Goal: Transaction & Acquisition: Obtain resource

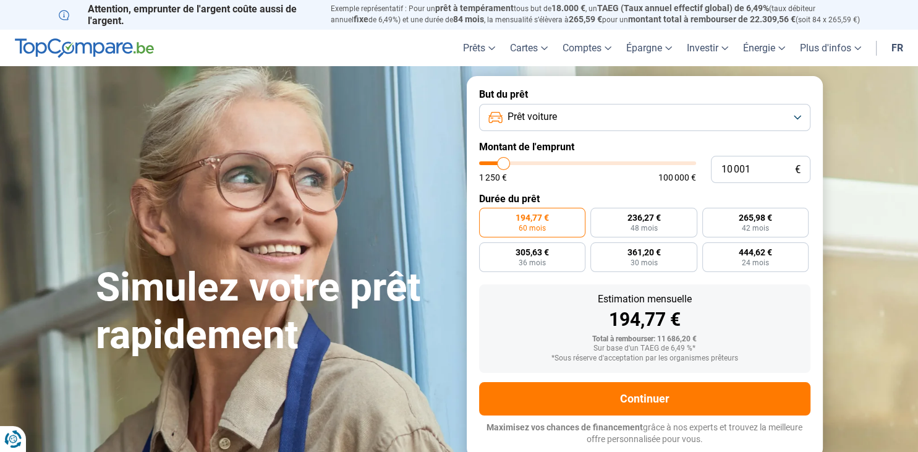
type input "10 250"
type input "10250"
type input "10 500"
type input "10500"
type input "11 000"
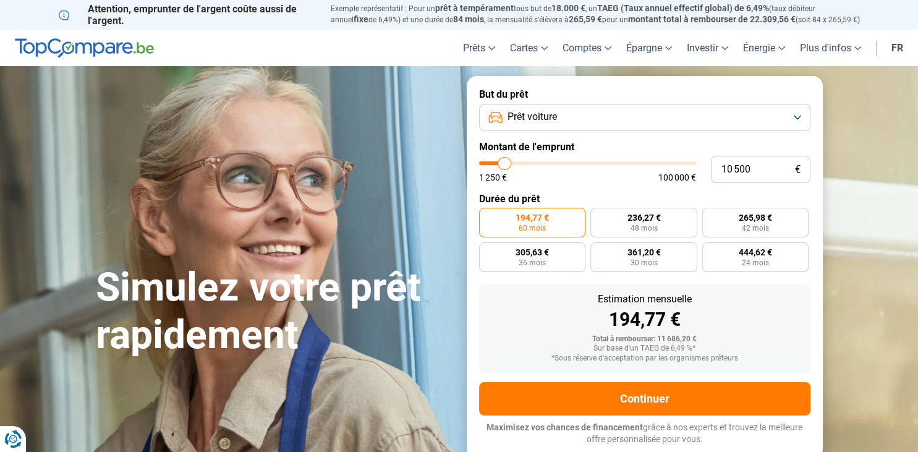
type input "11000"
type input "11 500"
type input "11500"
type input "11 750"
type input "11750"
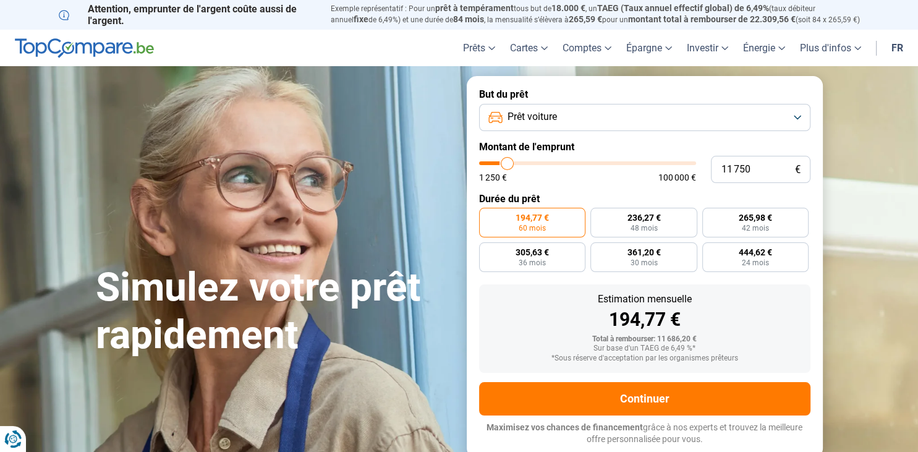
type input "12 000"
type input "12000"
type input "12 500"
type input "12500"
type input "12 750"
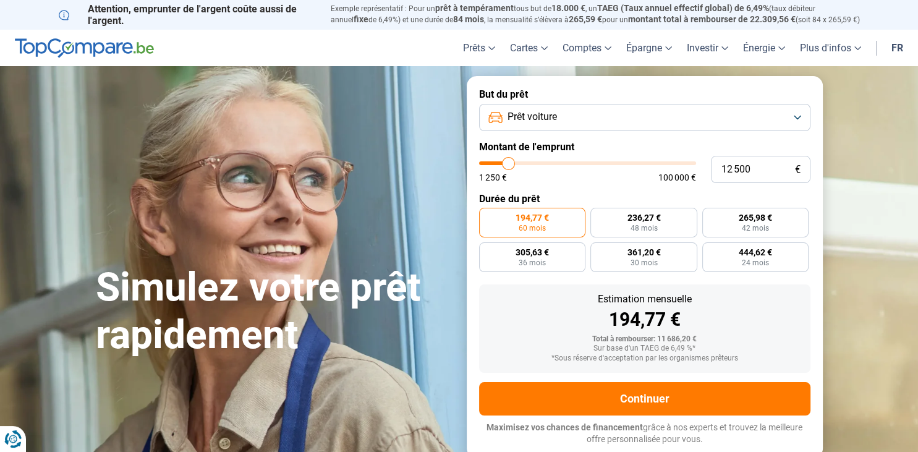
type input "12750"
type input "13 500"
type input "13500"
type input "14 000"
type input "14000"
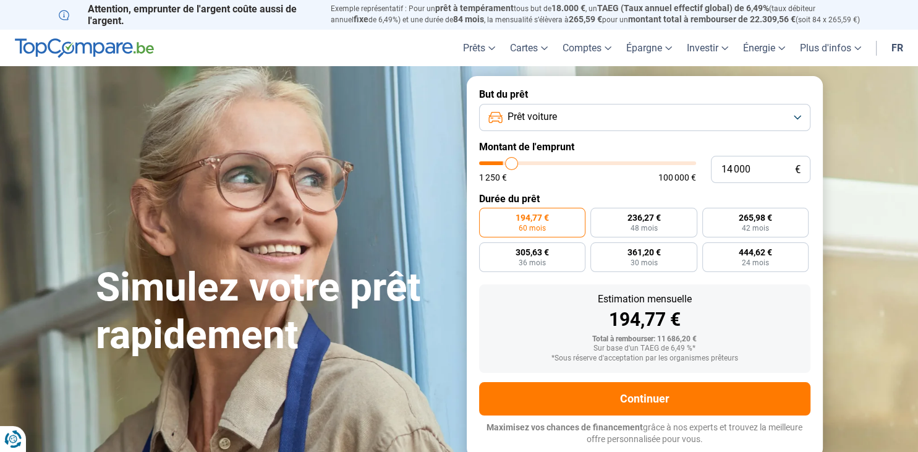
type input "14 250"
type input "14250"
type input "14 500"
drag, startPoint x: 504, startPoint y: 160, endPoint x: 513, endPoint y: 161, distance: 9.4
type input "14500"
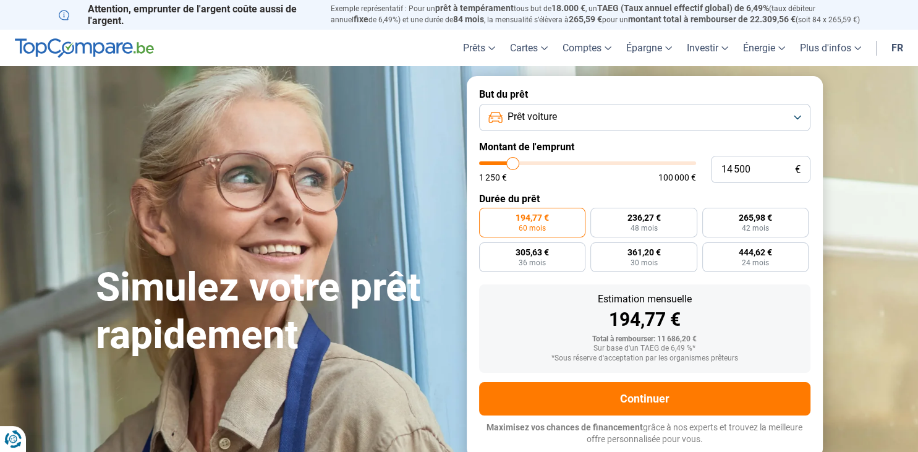
click at [513, 161] on input "range" at bounding box center [587, 163] width 217 height 4
type input "13 750"
type input "13750"
type input "13 500"
type input "13500"
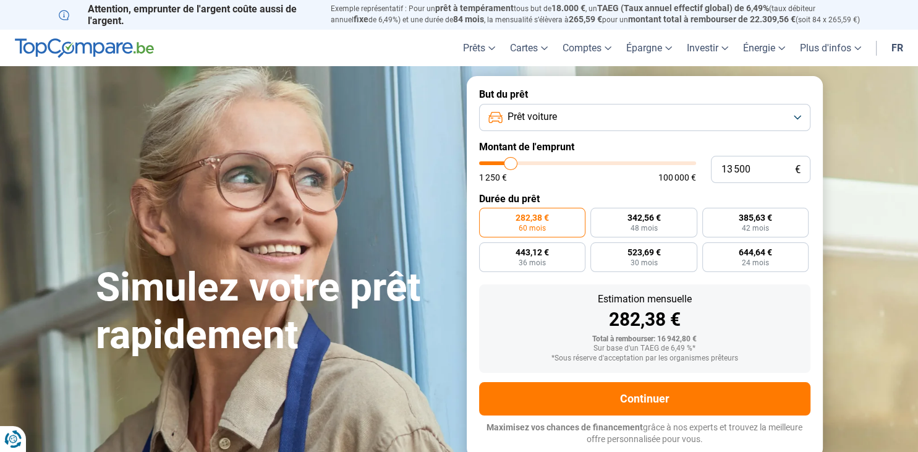
type input "13 000"
type input "13000"
type input "12 250"
type input "12250"
type input "11 750"
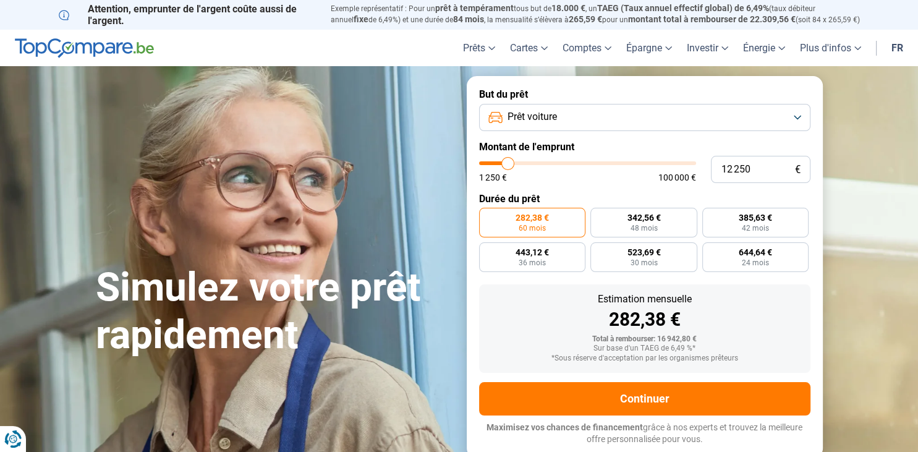
type input "11750"
type input "11 500"
type input "11500"
type input "11 250"
type input "11250"
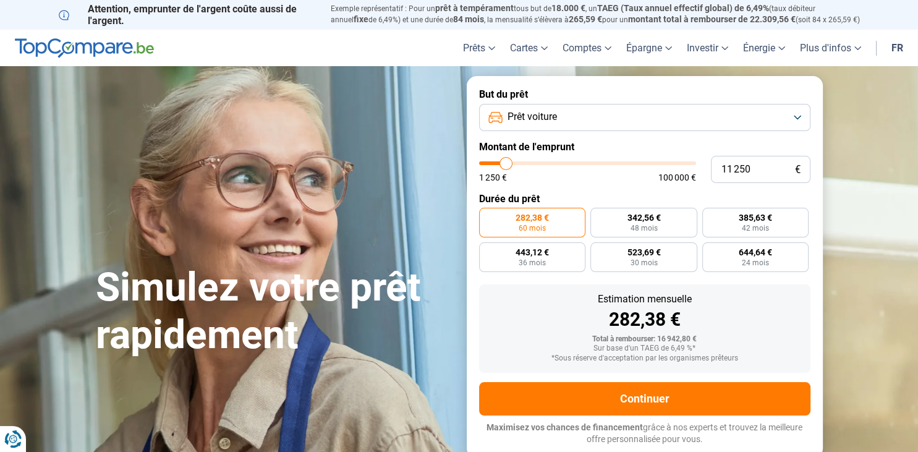
type input "11 000"
type input "11000"
type input "10 750"
type input "10750"
type input "10 500"
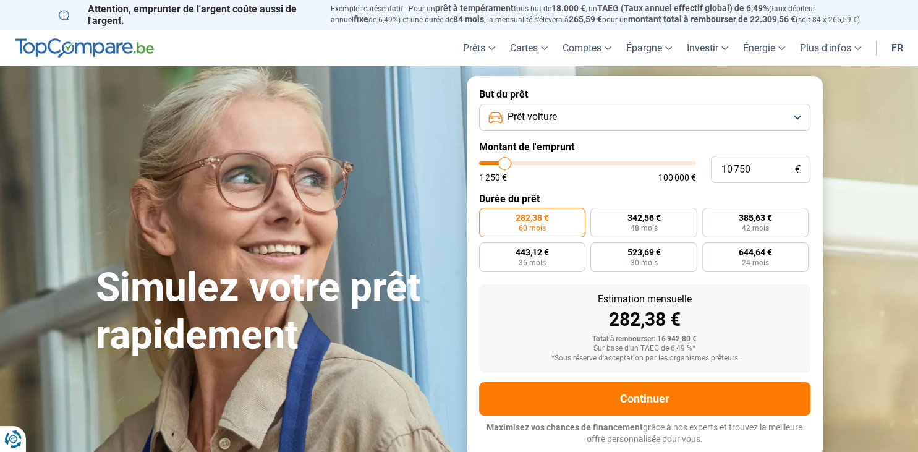
type input "10500"
type input "10 000"
type input "10000"
type input "9 500"
type input "9500"
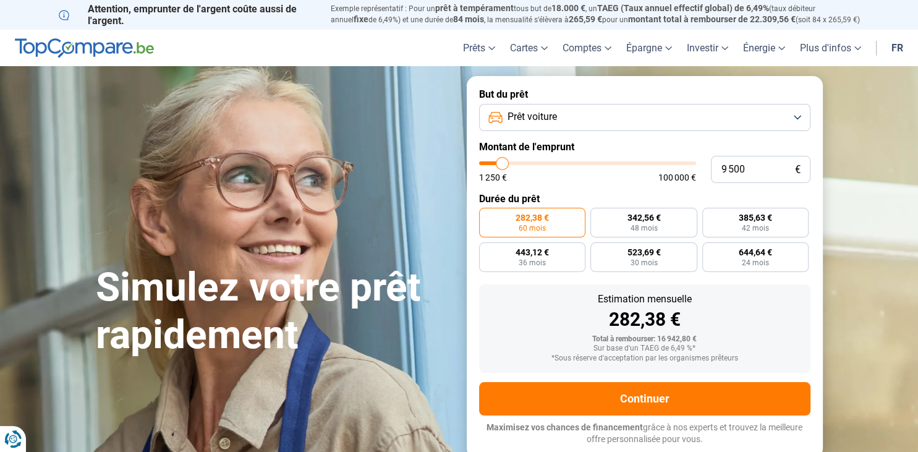
type input "8 750"
type input "8750"
type input "8 000"
type input "8000"
type input "7 500"
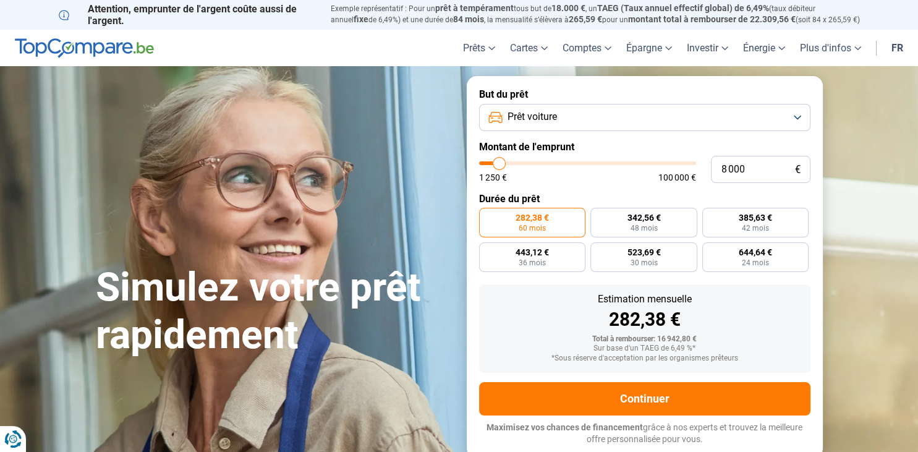
type input "7500"
type input "7 250"
type input "7250"
type input "6 500"
type input "6500"
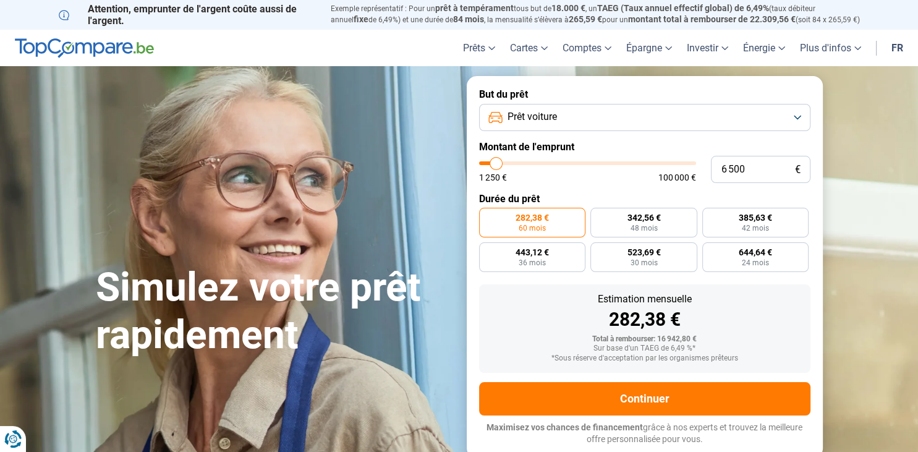
type input "6 250"
type input "6250"
type input "5 750"
type input "5750"
type input "5 250"
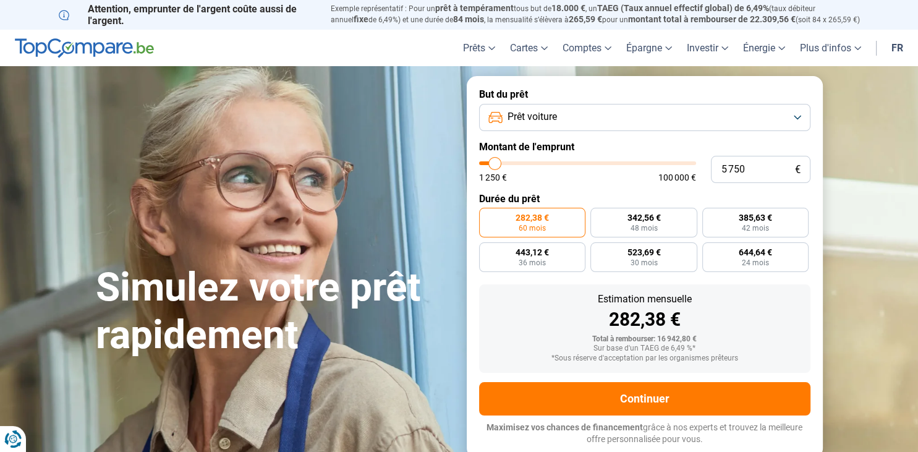
type input "5250"
type input "5 000"
type input "5000"
type input "4 500"
type input "4500"
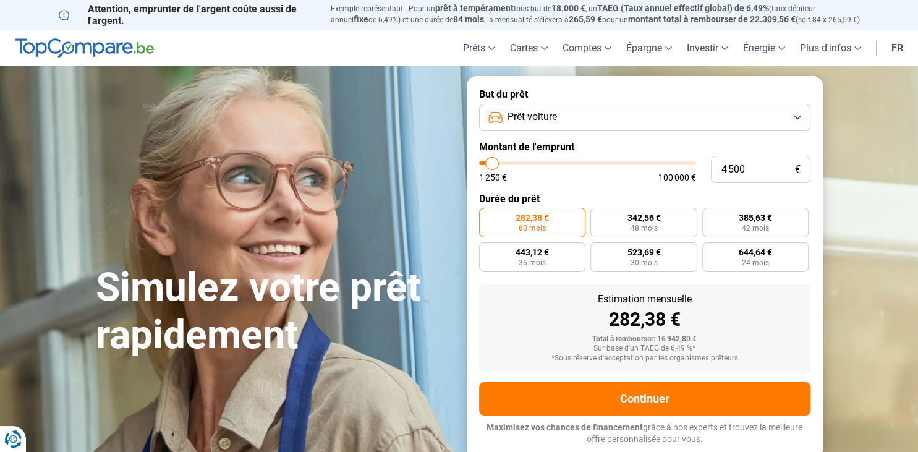
type input "4 250"
type input "4250"
type input "3 000"
type input "3000"
type input "2 000"
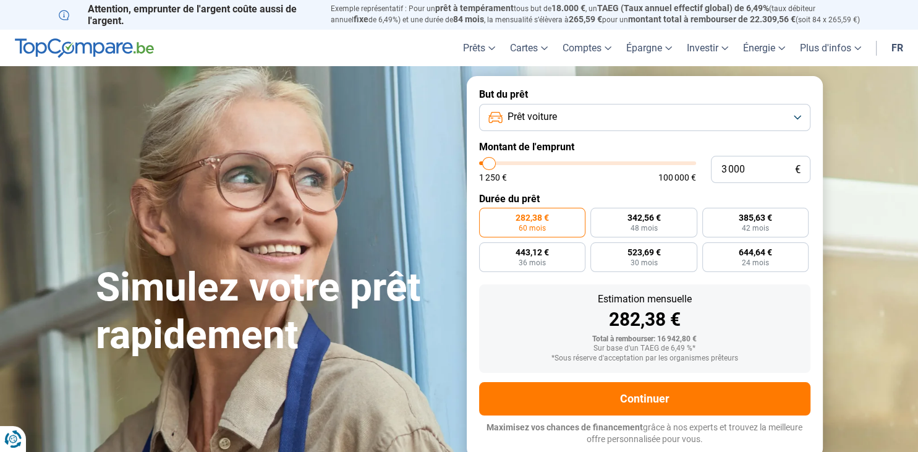
type input "2000"
type input "1 250"
type input "1250"
type input "1 500"
type input "1500"
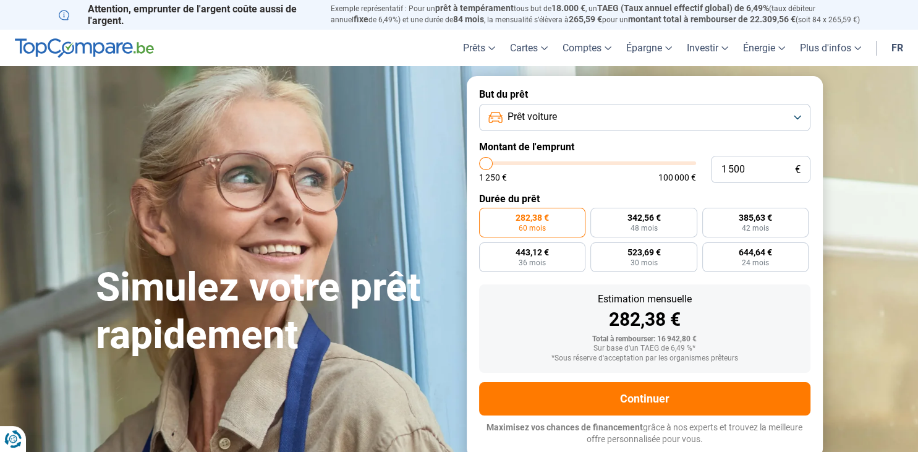
type input "2 000"
type input "2000"
type input "2 250"
type input "2250"
type input "2 500"
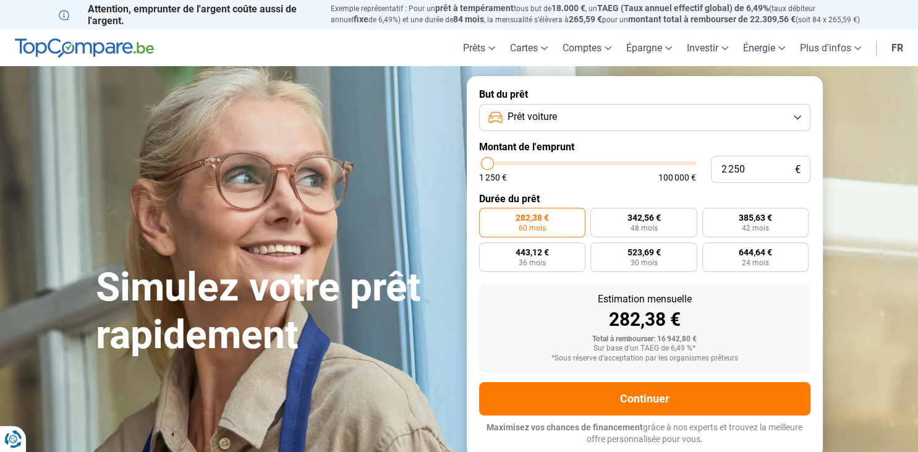
type input "2500"
type input "2 750"
type input "2750"
type input "2 500"
type input "2500"
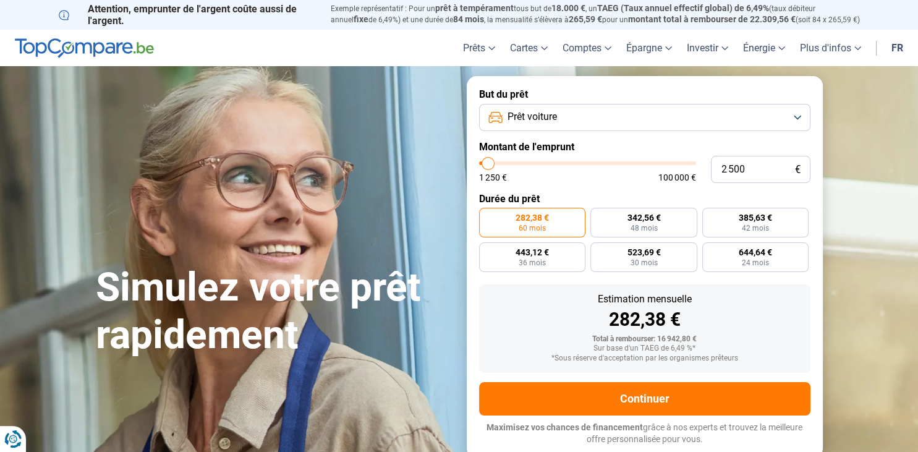
type input "2 250"
type input "2250"
type input "1 750"
type input "1750"
type input "1 500"
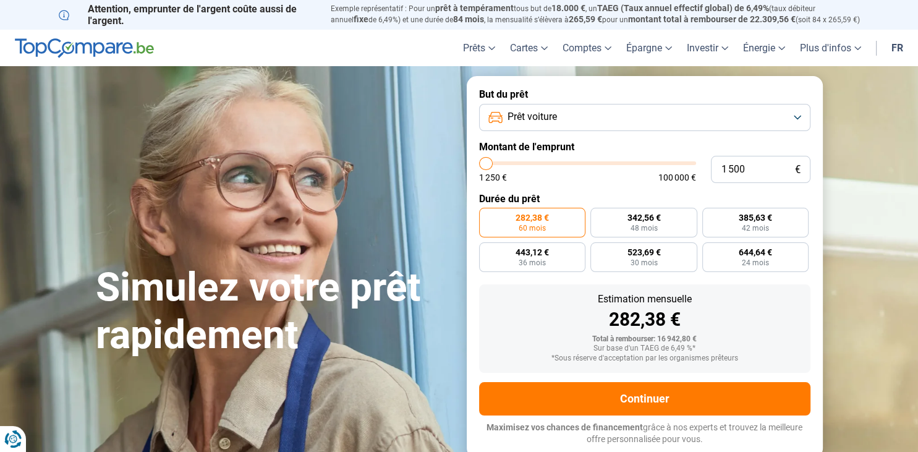
drag, startPoint x: 510, startPoint y: 161, endPoint x: 486, endPoint y: 161, distance: 24.7
type input "1500"
click at [486, 161] on input "range" at bounding box center [587, 163] width 217 height 4
radio input "true"
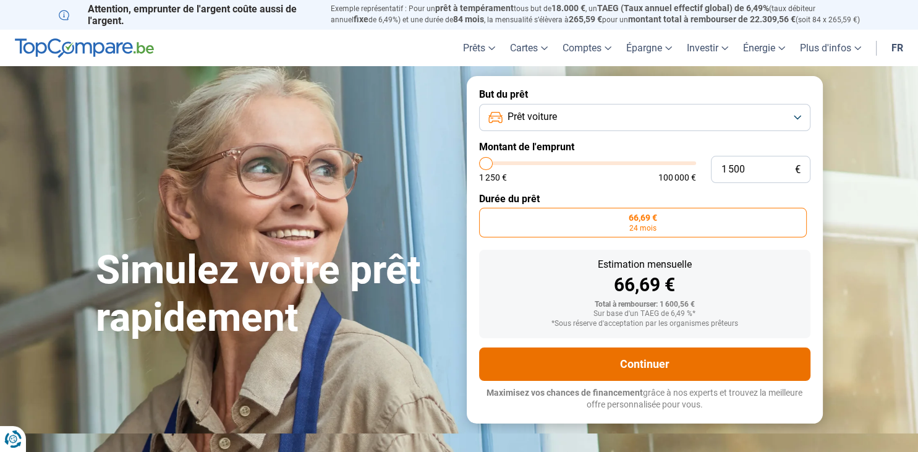
click at [645, 363] on button "Continuer" at bounding box center [644, 363] width 331 height 33
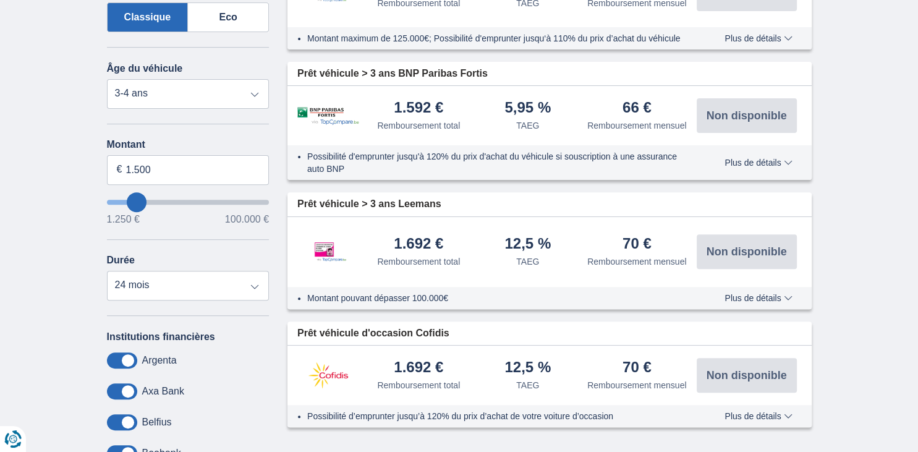
scroll to position [522, 0]
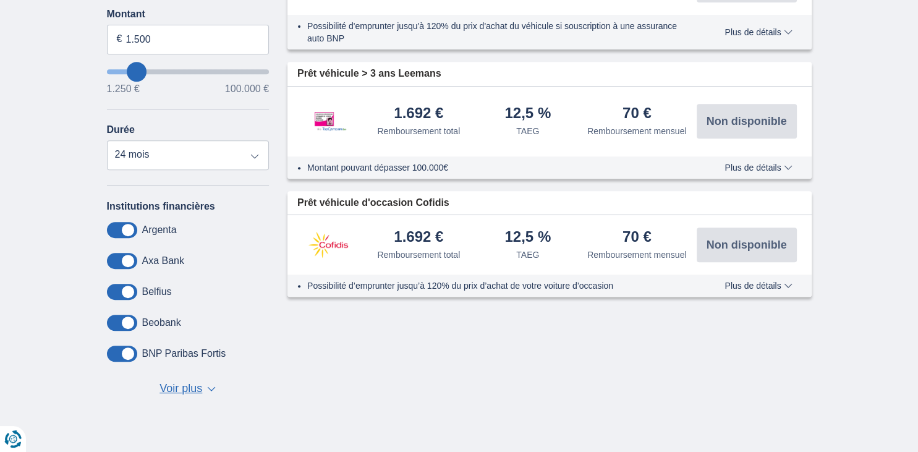
click at [745, 290] on span "Plus de détails" at bounding box center [757, 285] width 67 height 9
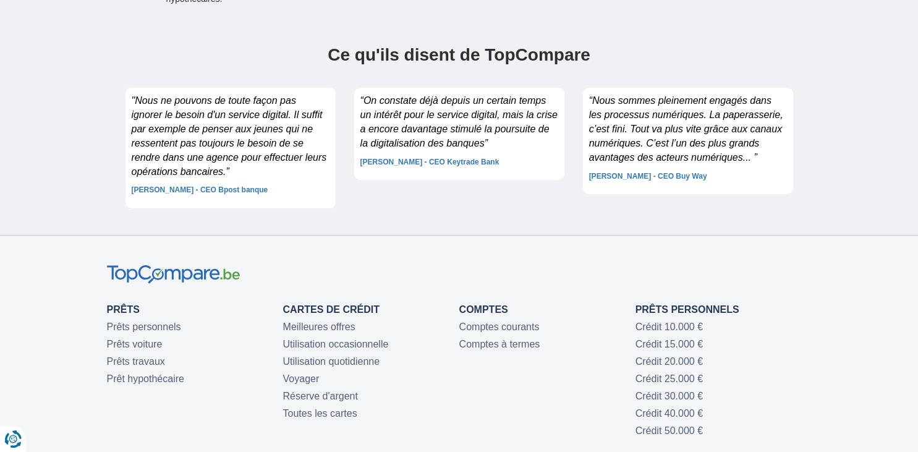
scroll to position [4307, 0]
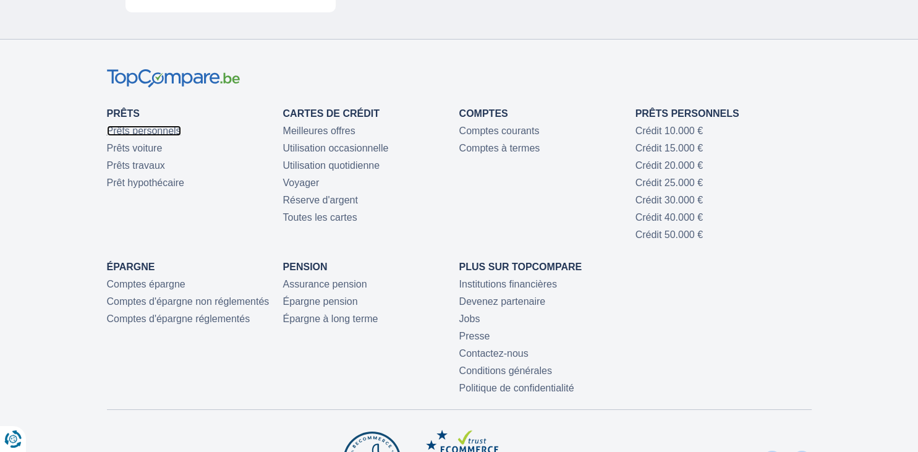
click at [135, 136] on link "Prêts personnels" at bounding box center [144, 130] width 74 height 11
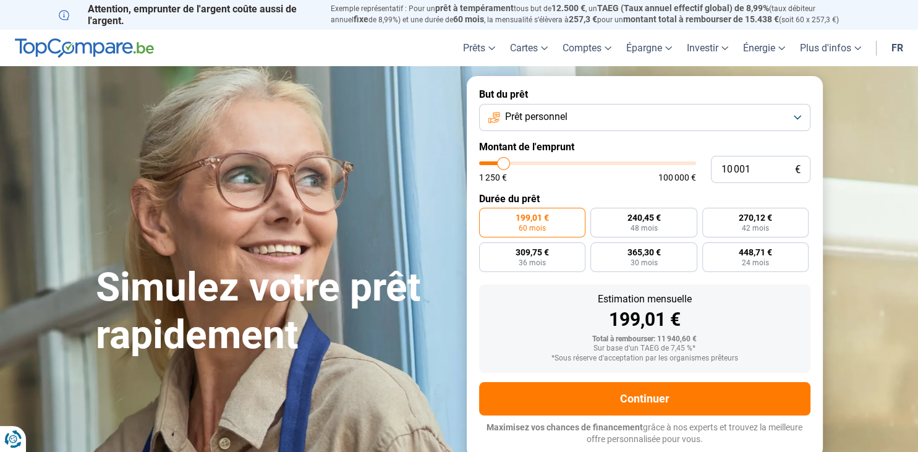
type input "8 750"
type input "8750"
type input "8 500"
type input "8500"
type input "8 000"
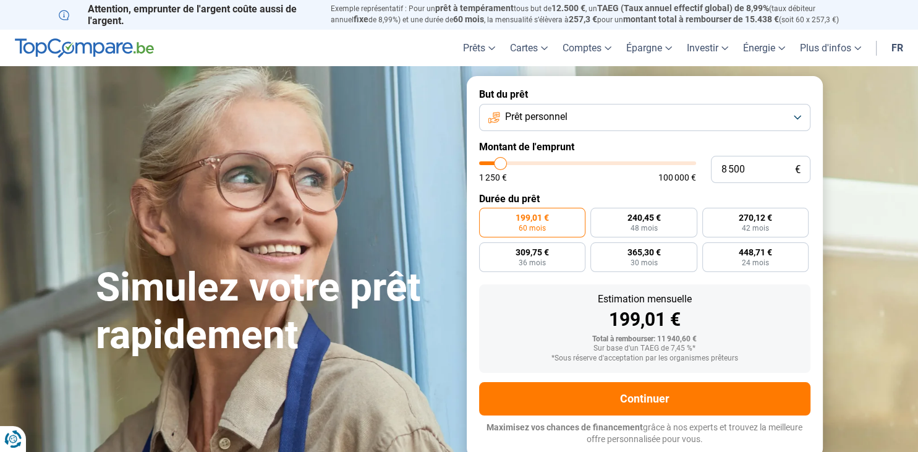
type input "8000"
type input "7 750"
type input "7750"
type input "7 250"
type input "7250"
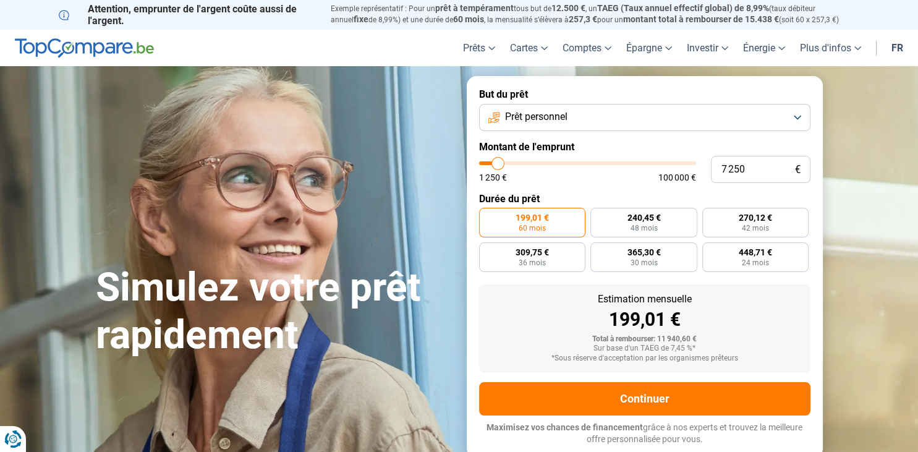
type input "7 000"
type input "7000"
type input "6 250"
type input "6250"
type input "6 000"
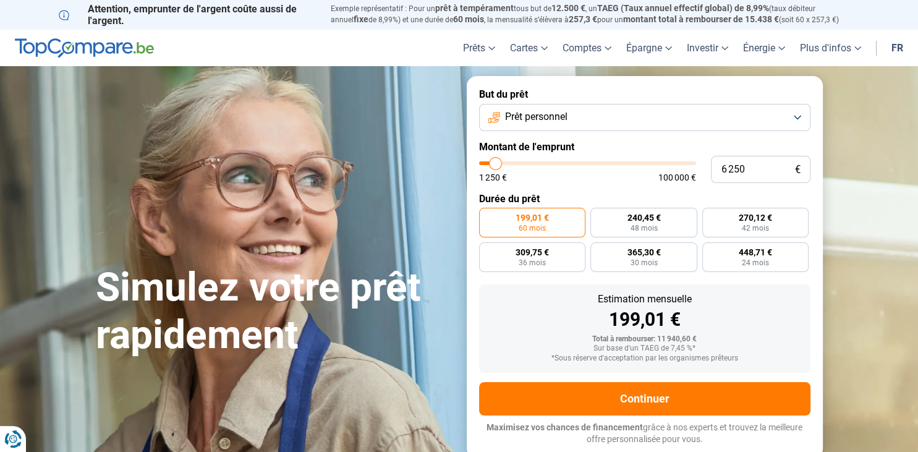
type input "6000"
type input "5 000"
type input "5000"
type input "4 250"
type input "4250"
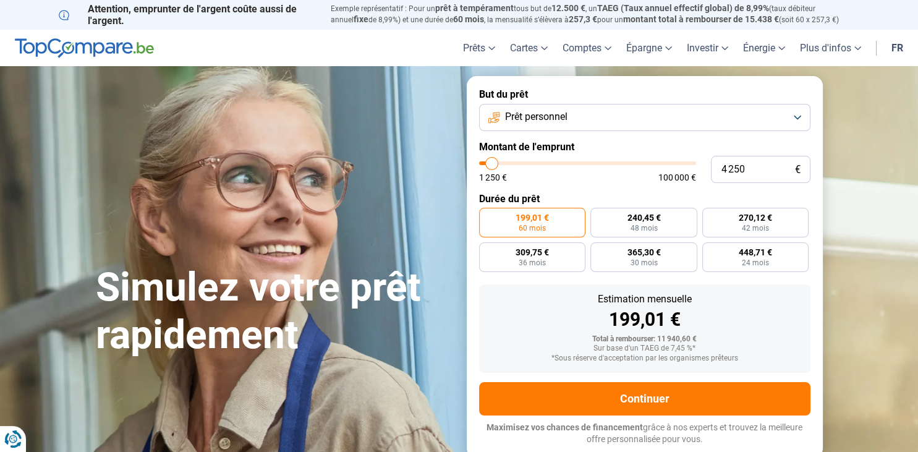
type input "3 250"
type input "3250"
type input "3 000"
type input "3000"
type input "2 000"
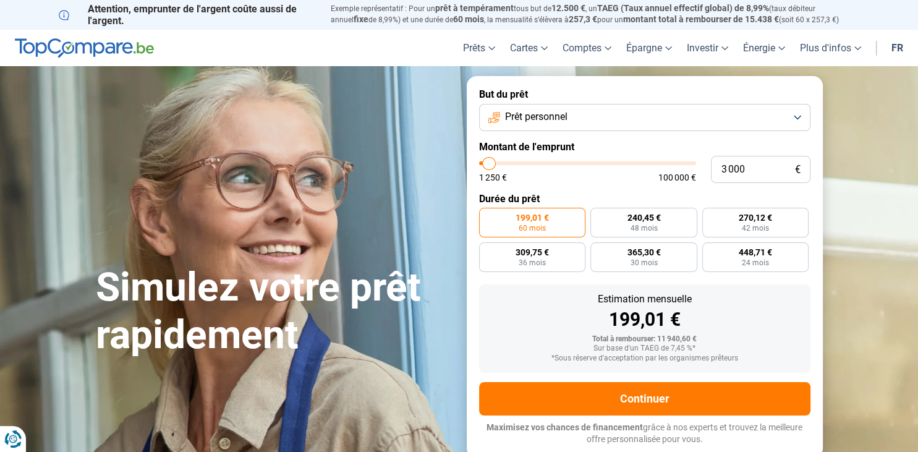
type input "2000"
type input "1 250"
drag, startPoint x: 503, startPoint y: 163, endPoint x: 484, endPoint y: 163, distance: 18.5
type input "1250"
click at [484, 163] on input "range" at bounding box center [587, 163] width 217 height 4
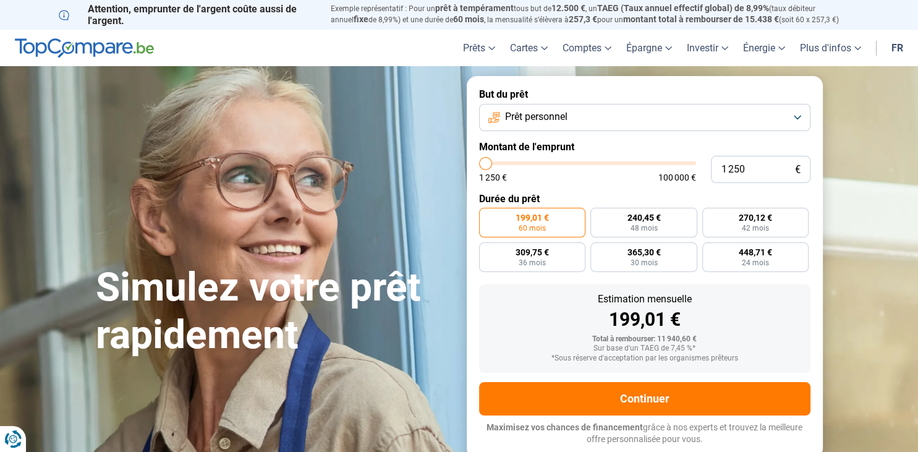
radio input "true"
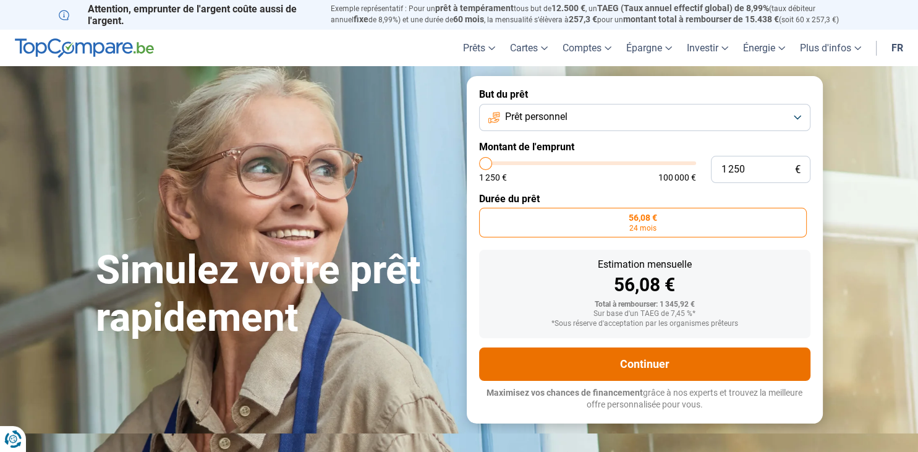
click at [636, 360] on button "Continuer" at bounding box center [644, 363] width 331 height 33
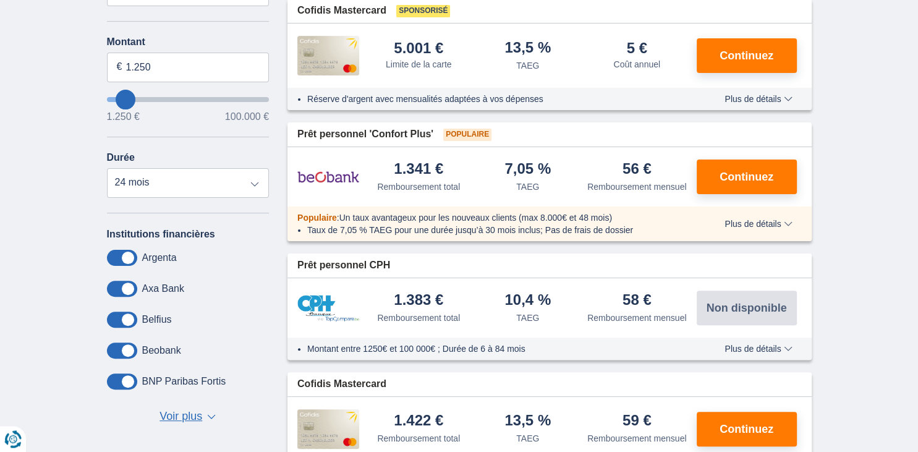
scroll to position [391, 0]
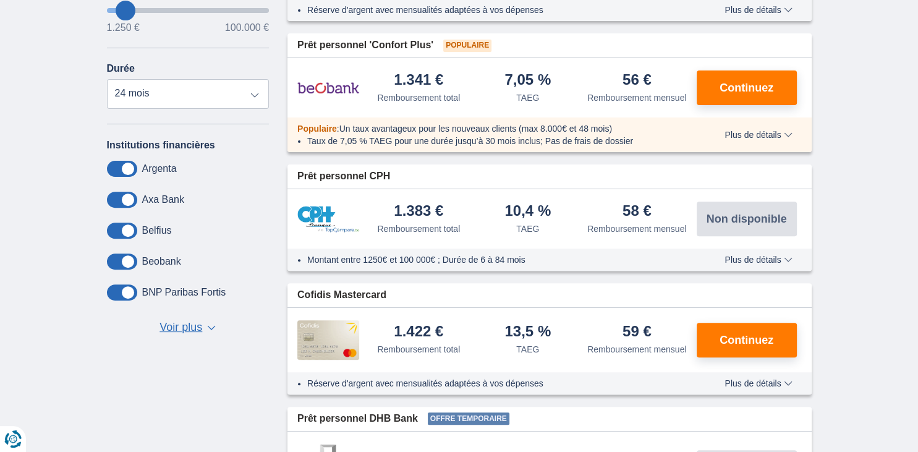
click at [156, 231] on label "Belfius" at bounding box center [157, 230] width 30 height 11
click at [124, 229] on span at bounding box center [122, 230] width 30 height 16
click at [0, 0] on input "checkbox" at bounding box center [0, 0] width 0 height 0
click at [124, 229] on span at bounding box center [122, 230] width 30 height 16
click at [0, 0] on input "checkbox" at bounding box center [0, 0] width 0 height 0
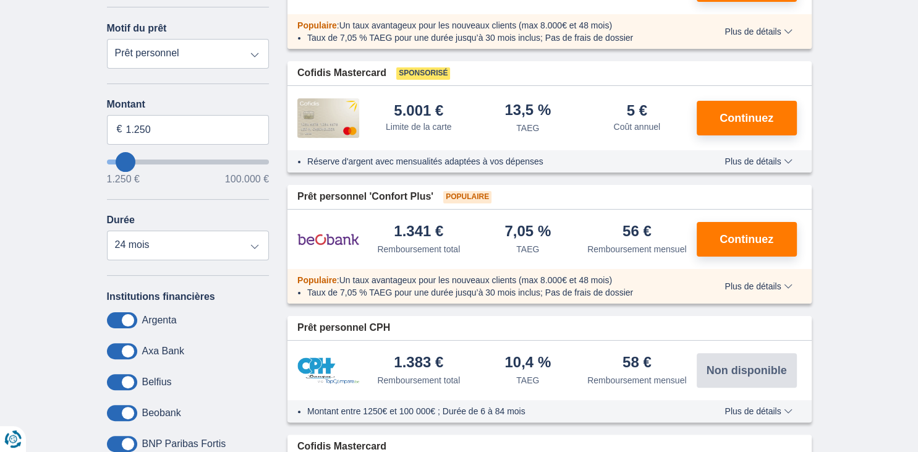
scroll to position [326, 0]
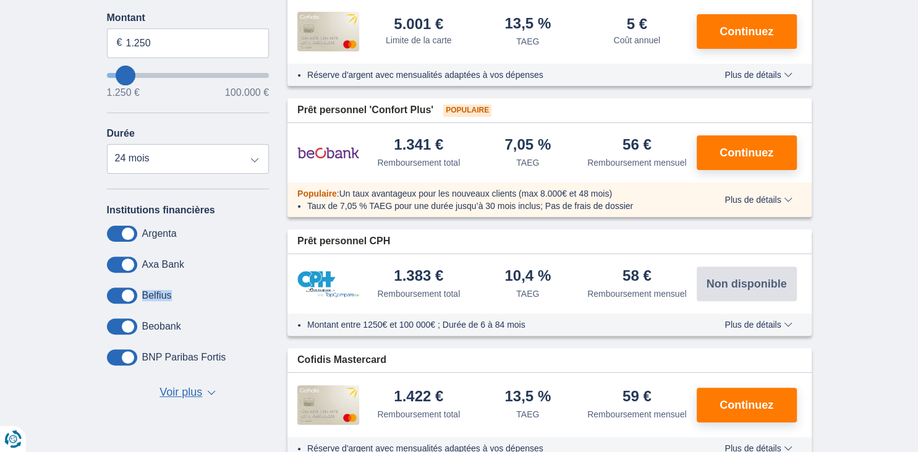
drag, startPoint x: 178, startPoint y: 297, endPoint x: 139, endPoint y: 295, distance: 39.0
click at [139, 295] on div "Belfius" at bounding box center [188, 295] width 163 height 16
copy div "Belfius"
click at [752, 158] on span "Continuez" at bounding box center [746, 152] width 54 height 11
